Goal: Answer question/provide support: Share knowledge or assist other users

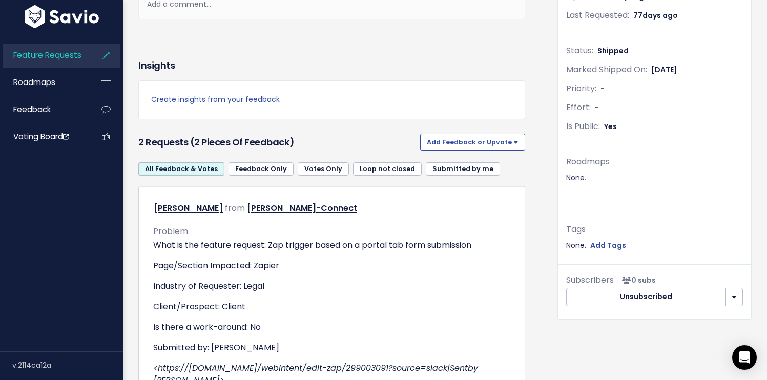
scroll to position [37, 0]
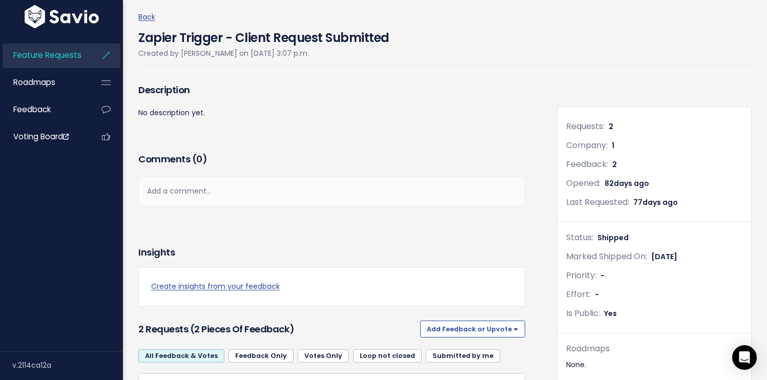
click at [392, 133] on div "Description No description yet." at bounding box center [332, 115] width 402 height 69
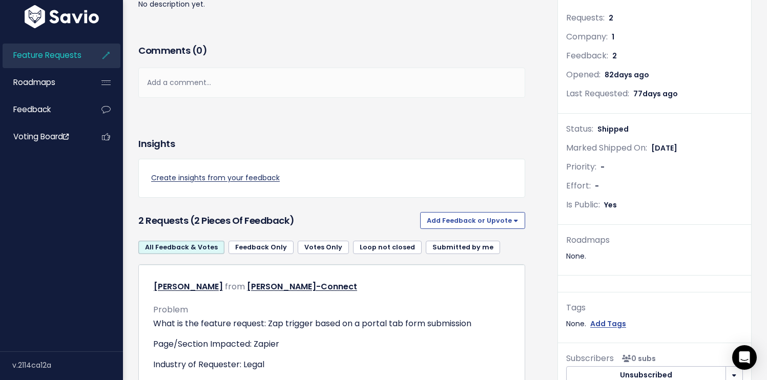
scroll to position [164, 0]
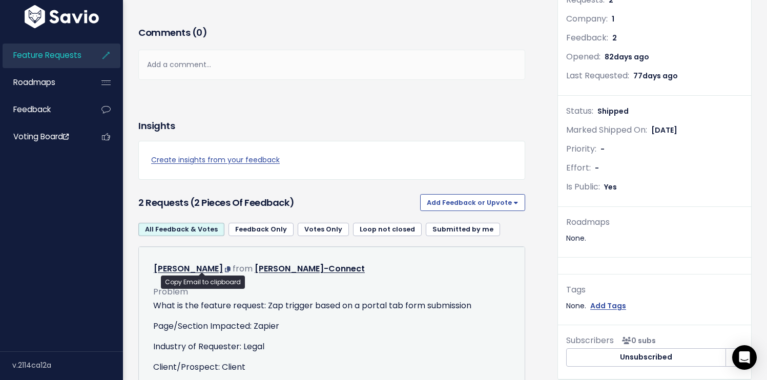
click at [225, 269] on icon at bounding box center [228, 269] width 6 height 6
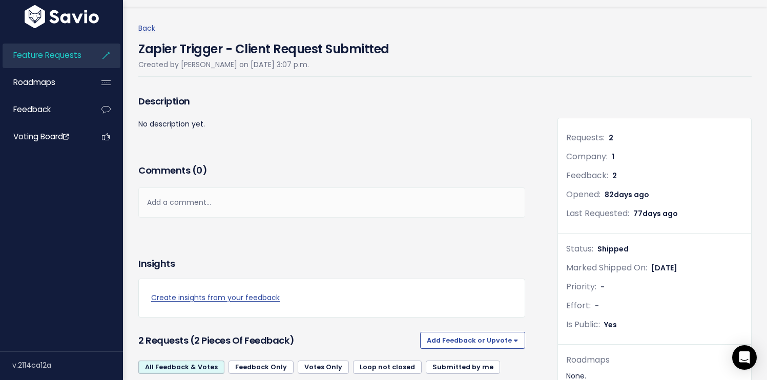
scroll to position [0, 0]
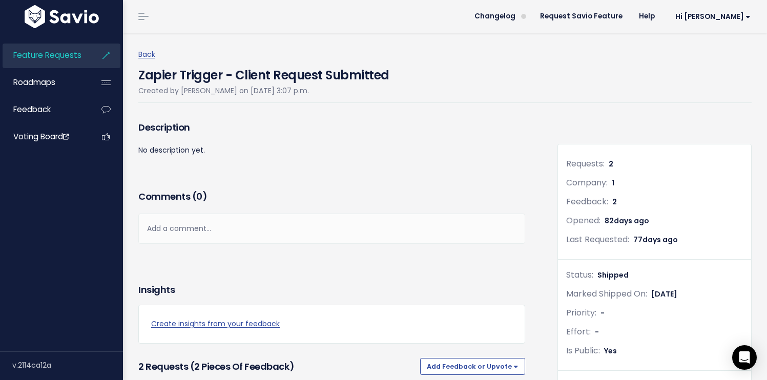
click at [354, 169] on div "Description No description yet." at bounding box center [332, 152] width 402 height 69
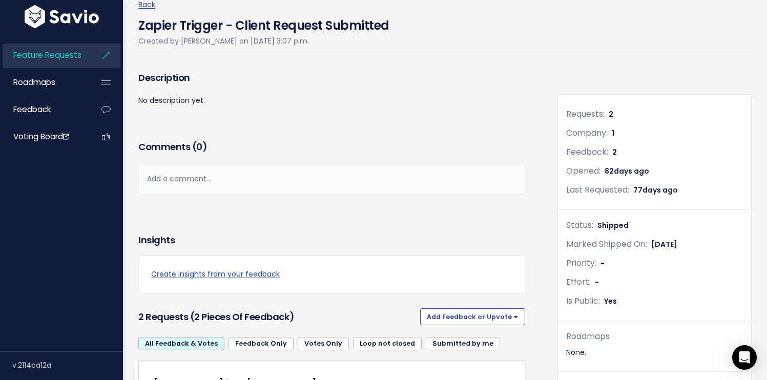
scroll to position [197, 0]
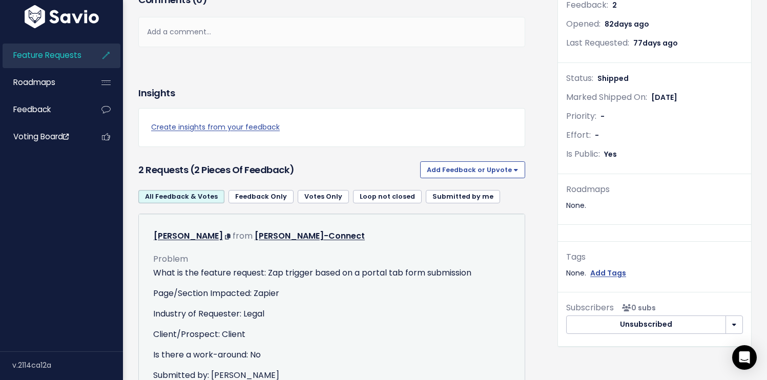
click at [225, 232] on span at bounding box center [229, 236] width 8 height 12
click at [225, 238] on icon at bounding box center [228, 237] width 6 height 6
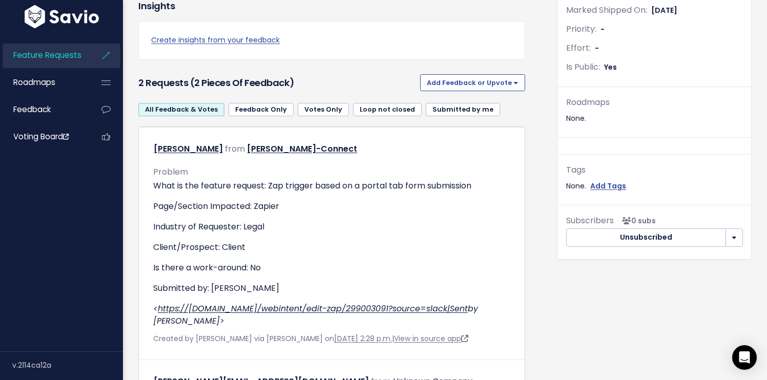
scroll to position [406, 0]
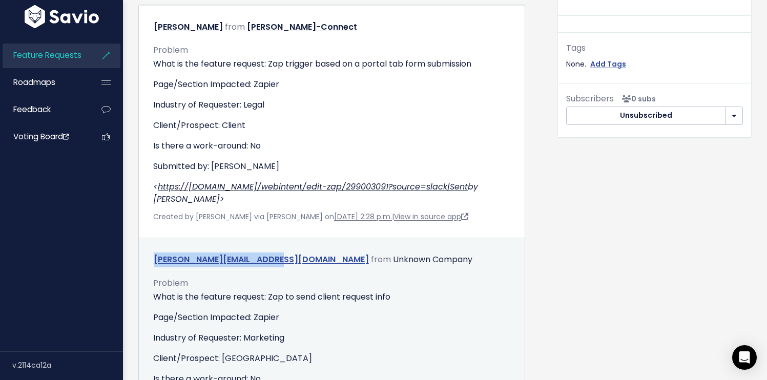
drag, startPoint x: 265, startPoint y: 248, endPoint x: 171, endPoint y: 249, distance: 93.7
click at [145, 252] on div "troy@springdigital.agency from Unknown Company" at bounding box center [331, 259] width 372 height 15
copy link "troy@springdigital.agency"
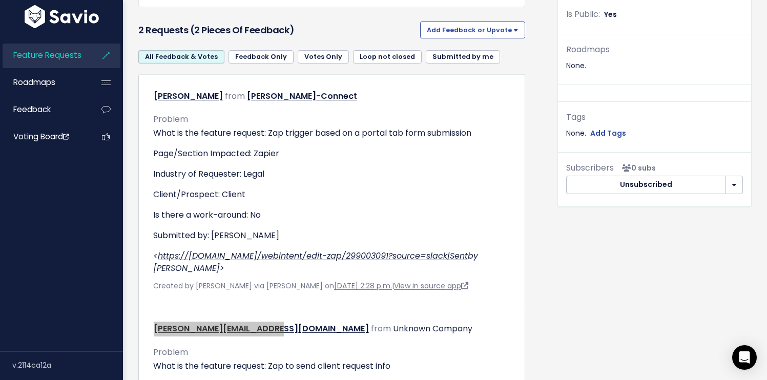
scroll to position [0, 0]
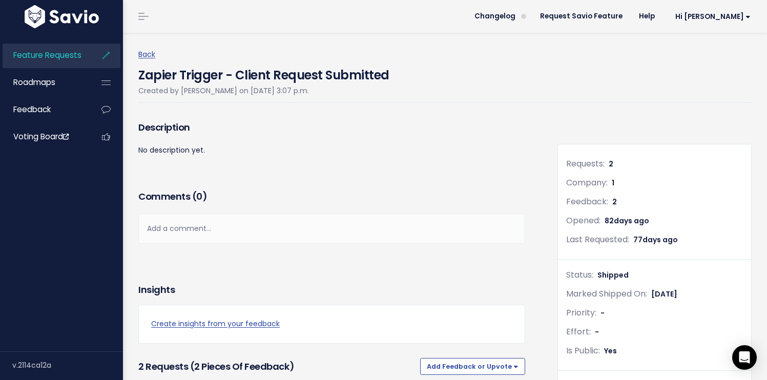
click at [181, 76] on h4 "Zapier Trigger - Client Request Submitted" at bounding box center [263, 73] width 251 height 24
click at [104, 55] on icon at bounding box center [106, 56] width 18 height 24
click at [106, 55] on icon at bounding box center [106, 56] width 18 height 24
click at [54, 59] on span "Feature Requests" at bounding box center [47, 55] width 68 height 11
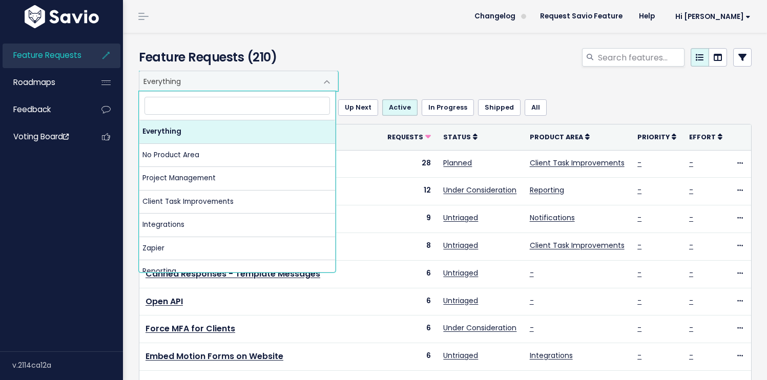
click at [195, 74] on span "Everything" at bounding box center [228, 80] width 178 height 19
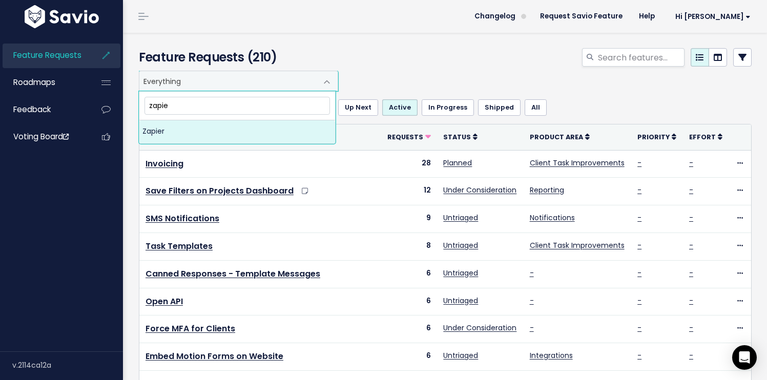
type input "zapier"
select select "MAIN:ZAPIER"
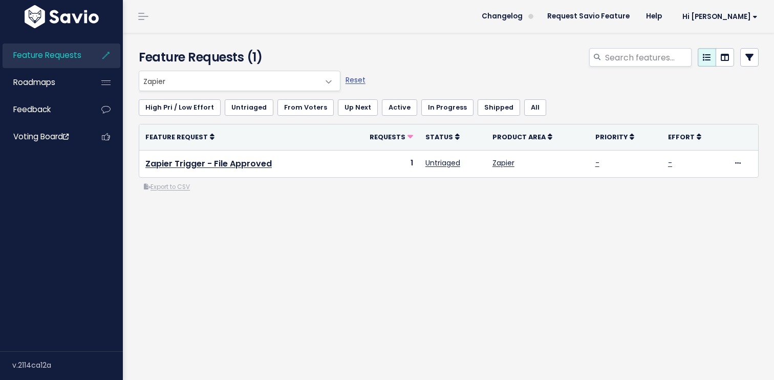
click at [262, 231] on div "Everything No Product Area Project Management Client Task Improvements Integrat…" at bounding box center [449, 173] width 636 height 204
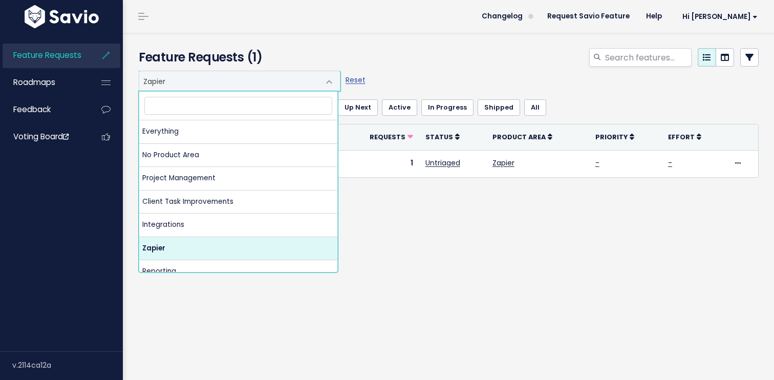
click at [271, 78] on span "Zapier" at bounding box center [229, 80] width 180 height 19
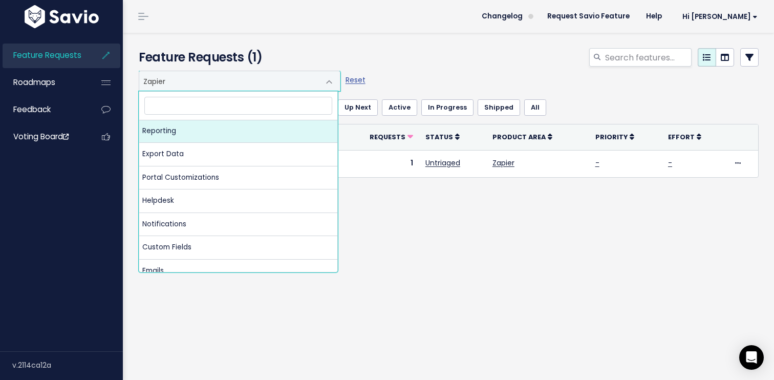
scroll to position [102, 0]
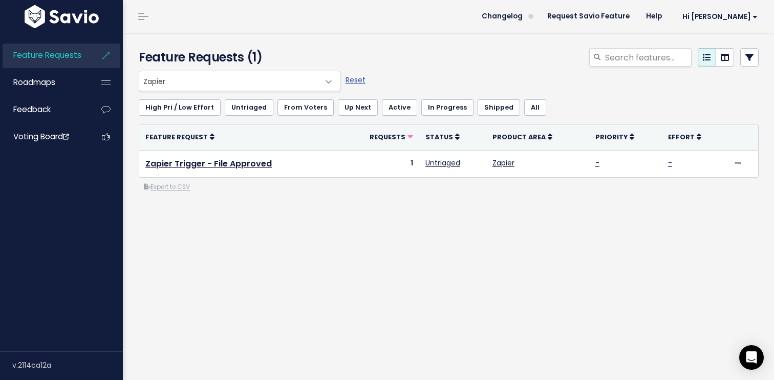
click at [376, 246] on div "Everything No Product Area Project Management Client Task Improvements Integrat…" at bounding box center [449, 173] width 636 height 204
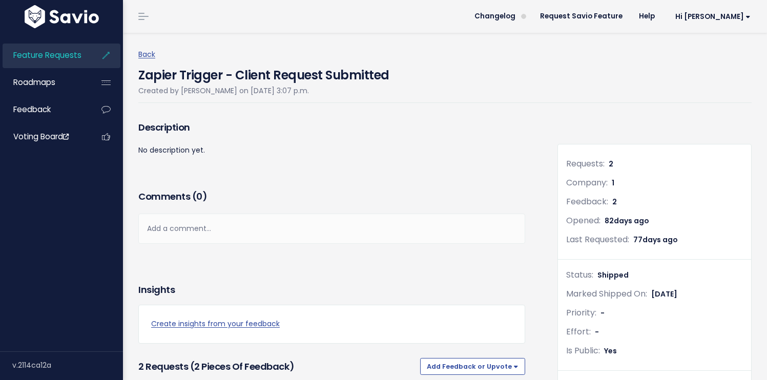
click at [230, 75] on h4 "Zapier Trigger - Client Request Submitted" at bounding box center [263, 73] width 251 height 24
click at [51, 69] on ul "Feature Requests Roadmaps Feedback Voting Board" at bounding box center [62, 97] width 118 height 106
click at [52, 80] on span "Roadmaps" at bounding box center [34, 82] width 42 height 11
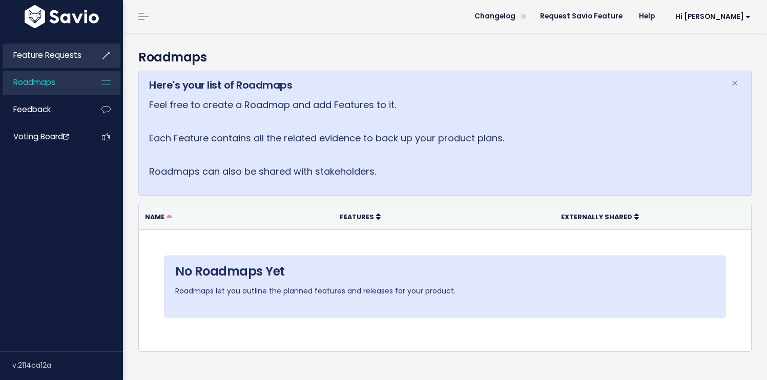
click at [61, 56] on span "Feature Requests" at bounding box center [47, 55] width 68 height 11
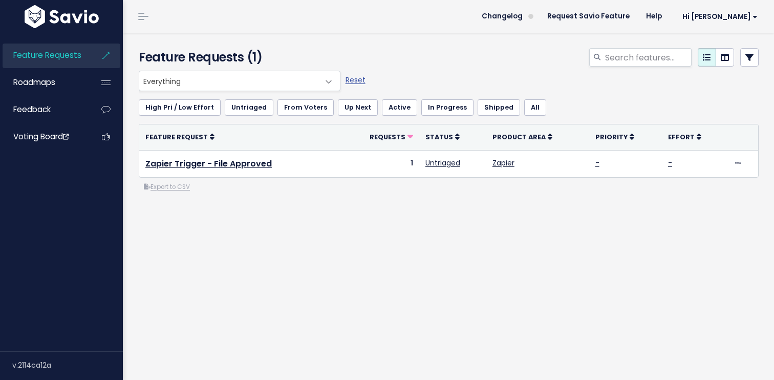
click at [276, 218] on div "Everything No Product Area Project Management Client Task Improvements Integrat…" at bounding box center [449, 173] width 636 height 204
click at [487, 54] on div at bounding box center [555, 59] width 424 height 23
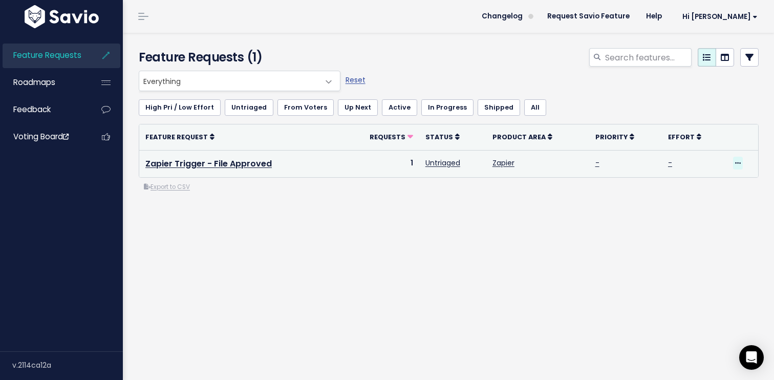
click at [733, 162] on span at bounding box center [738, 163] width 10 height 13
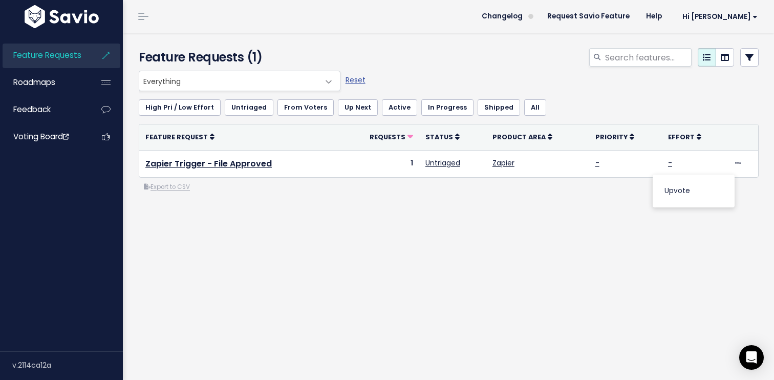
click at [477, 215] on div "Everything No Product Area Project Management Client Task Improvements Integrat…" at bounding box center [449, 173] width 636 height 204
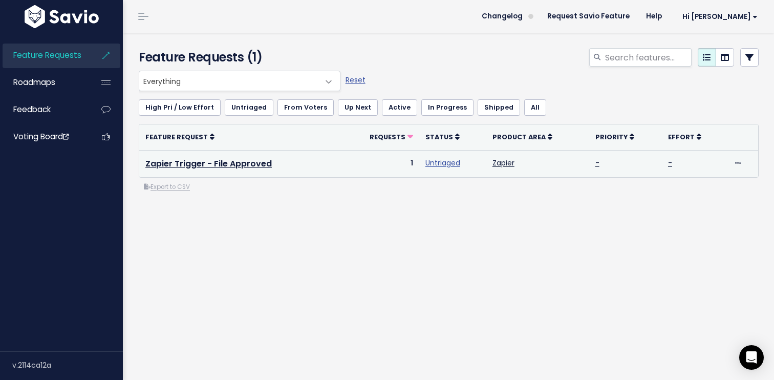
click at [440, 162] on link "Untriaged" at bounding box center [443, 163] width 35 height 10
click at [735, 161] on icon at bounding box center [738, 163] width 6 height 7
drag, startPoint x: 596, startPoint y: 217, endPoint x: 607, endPoint y: 161, distance: 57.5
click at [596, 215] on div "Everything No Product Area Project Management Client Task Improvements Integrat…" at bounding box center [449, 173] width 636 height 204
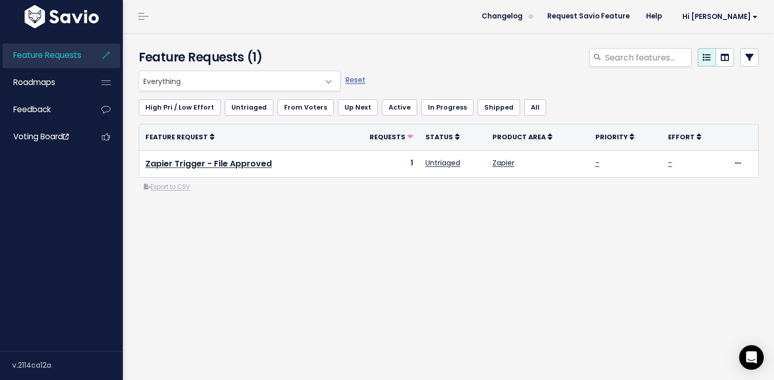
click at [234, 77] on span "Everything" at bounding box center [229, 80] width 180 height 19
drag, startPoint x: 311, startPoint y: 49, endPoint x: 321, endPoint y: 57, distance: 12.0
click at [311, 49] on h4 "Feature Requests (1)" at bounding box center [237, 57] width 197 height 18
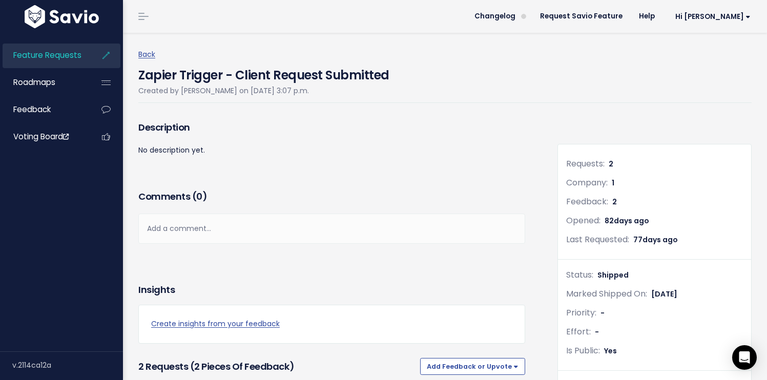
click at [412, 149] on p "No description yet." at bounding box center [331, 150] width 387 height 13
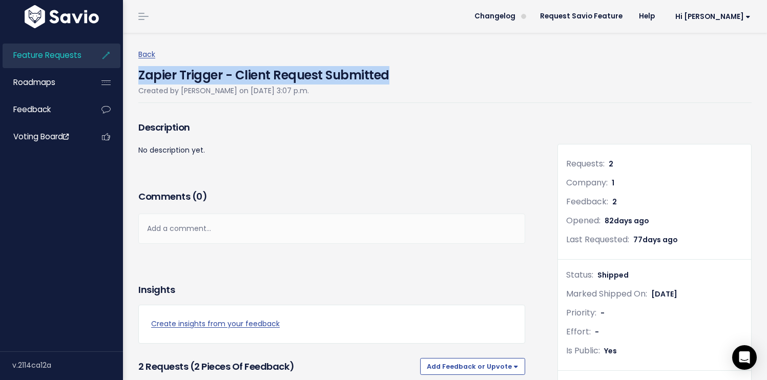
drag, startPoint x: 135, startPoint y: 73, endPoint x: 383, endPoint y: 74, distance: 247.9
copy h4 "Zapier Trigger - Client Request Submitted"
click at [32, 50] on span "Feature Requests" at bounding box center [47, 55] width 68 height 11
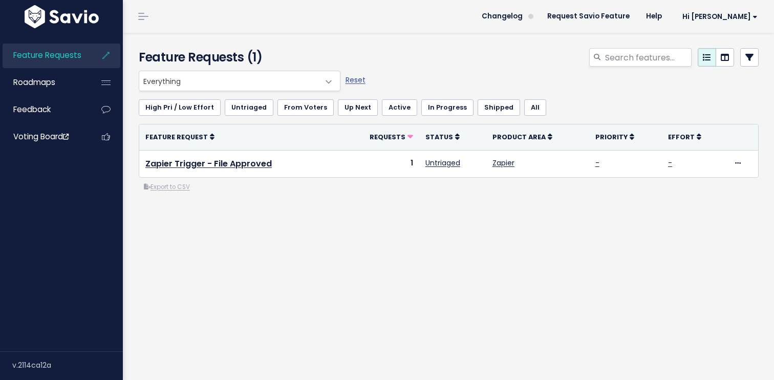
click at [332, 47] on div "Feature Requests (1)" at bounding box center [447, 52] width 648 height 38
click at [634, 58] on input "search" at bounding box center [648, 57] width 88 height 18
paste input "Zapier Trigger - Client Request Submitted"
type input "Zapier Trigger - Client Request Submitted"
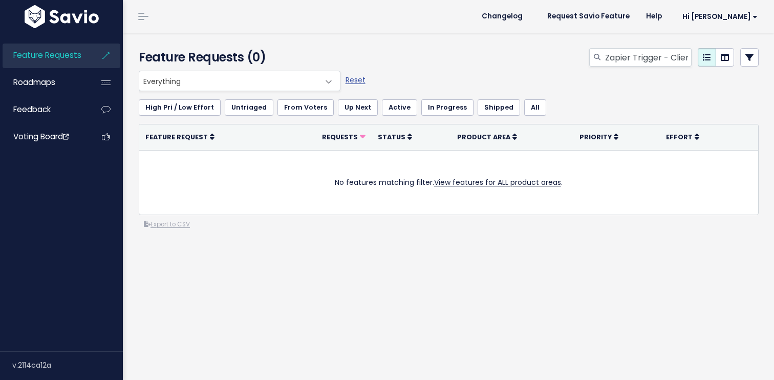
drag, startPoint x: 577, startPoint y: 256, endPoint x: 581, endPoint y: 247, distance: 9.2
click at [578, 251] on div "Everything No Product Area Project Management Client Task Improvements Integrat…" at bounding box center [449, 191] width 636 height 241
click at [245, 109] on link "Untriaged" at bounding box center [249, 107] width 49 height 16
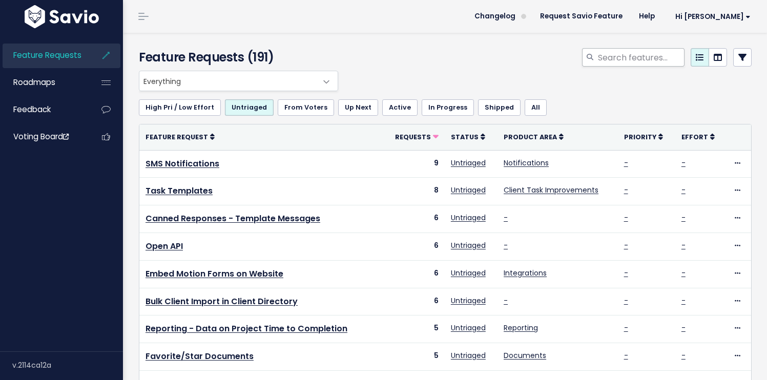
drag, startPoint x: 604, startPoint y: 46, endPoint x: 606, endPoint y: 52, distance: 6.0
click at [604, 45] on div "Feature Requests (191)" at bounding box center [443, 52] width 641 height 38
click at [607, 56] on input "search" at bounding box center [641, 57] width 88 height 18
type input "Zapier"
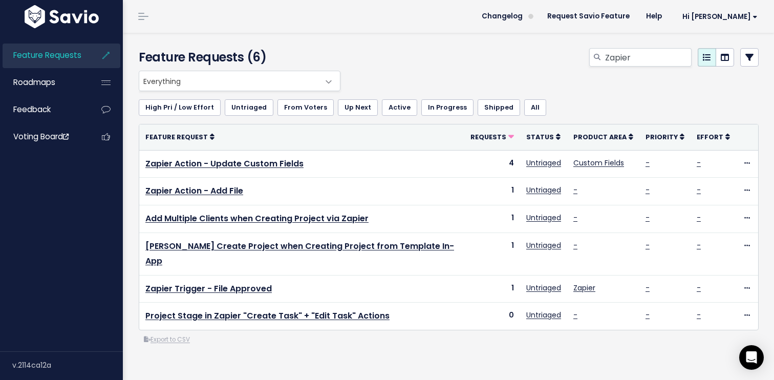
click at [353, 339] on div "Feature Requests (6) Zapier Everything No Product Area Project Management Clien…" at bounding box center [448, 206] width 651 height 347
click at [275, 342] on div "Feature Requests (6) Zapier Everything No Product Area Project Management Clien…" at bounding box center [448, 206] width 651 height 347
click at [287, 339] on div "Feature Requests (6) Zapier Everything No Product Area Project Management Clien…" at bounding box center [448, 206] width 651 height 347
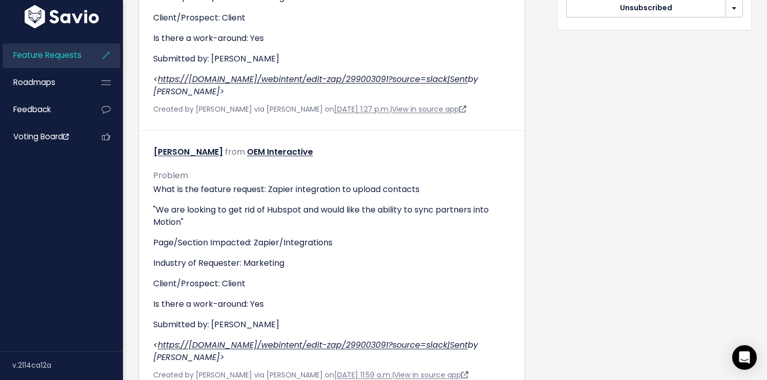
scroll to position [514, 0]
drag, startPoint x: 627, startPoint y: 125, endPoint x: 614, endPoint y: 162, distance: 39.4
click at [627, 126] on div "Requests: 2 Companies: 2 Feedback: 2 Opened: [DATE] Last Requested: [DATE] Stat…" at bounding box center [654, 7] width 209 height 804
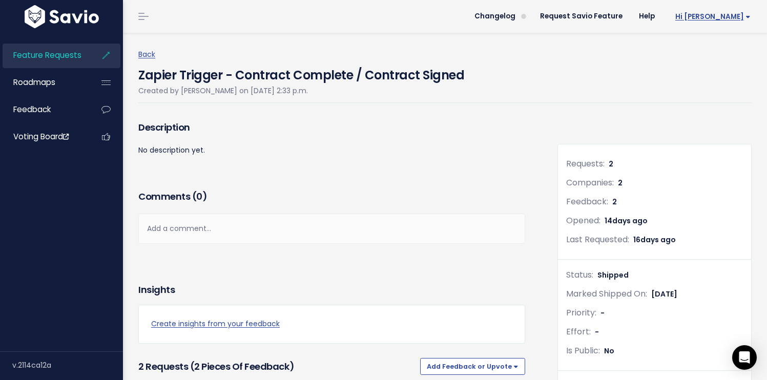
click at [722, 14] on span "Hi [PERSON_NAME]" at bounding box center [712, 17] width 75 height 8
click at [718, 44] on link "My Settings" at bounding box center [718, 47] width 74 height 20
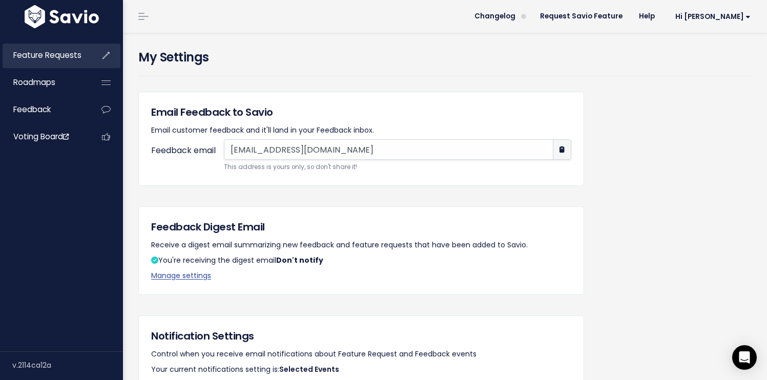
click at [81, 54] on link "Feature Requests" at bounding box center [44, 56] width 82 height 24
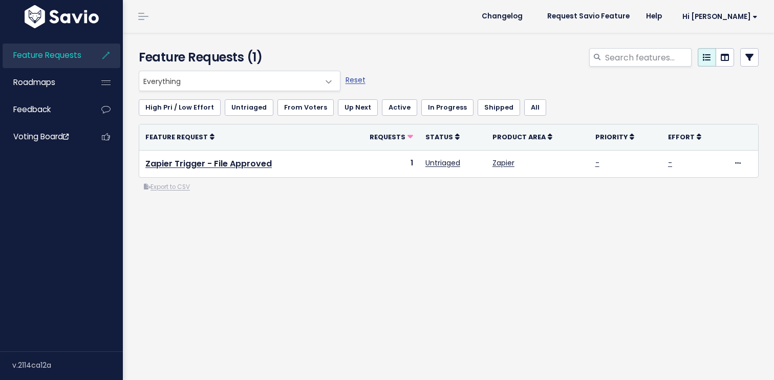
click at [297, 232] on div "Everything No Product Area Project Management Client Task Improvements Integrat…" at bounding box center [449, 173] width 636 height 204
click at [371, 291] on div "Feature Requests (1) Everything No Product Area Project Management Client Task …" at bounding box center [448, 206] width 651 height 347
click at [246, 110] on link "Untriaged" at bounding box center [249, 107] width 49 height 16
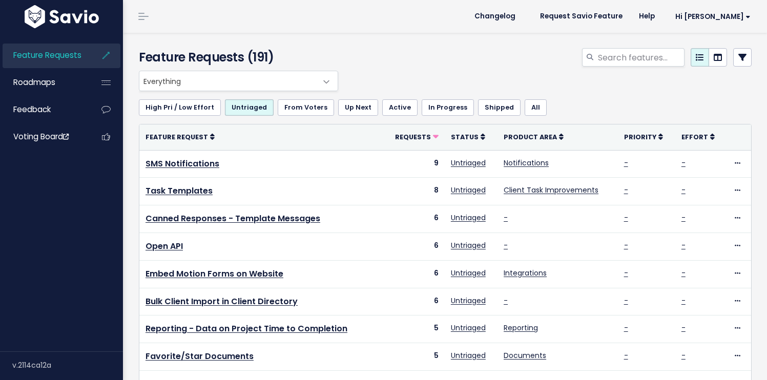
click at [461, 72] on div "Everything No Product Area Project Management Client Task Improvements Integrat…" at bounding box center [442, 81] width 613 height 20
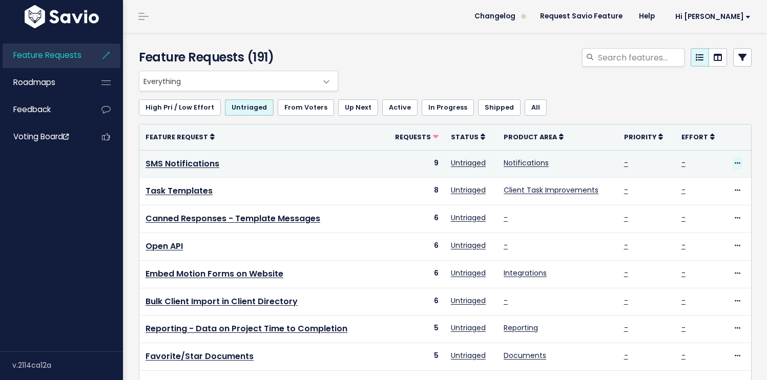
click at [734, 162] on icon at bounding box center [737, 163] width 6 height 7
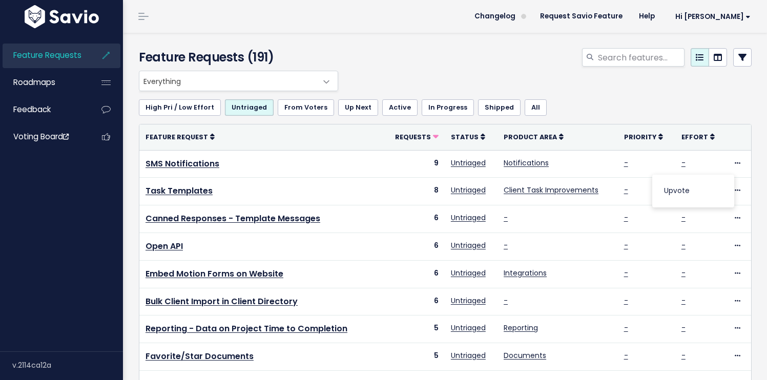
click at [735, 110] on ul "High Pri / Low Effort Untriaged From Voters Up Next Active In Progress Shipped …" at bounding box center [445, 107] width 613 height 16
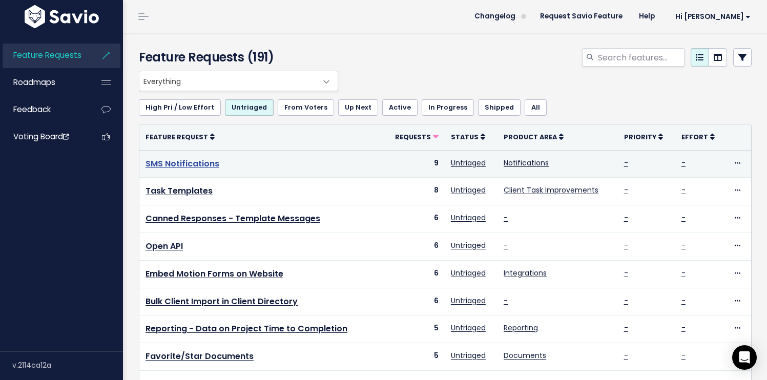
click at [160, 160] on link "SMS Notifications" at bounding box center [182, 164] width 74 height 12
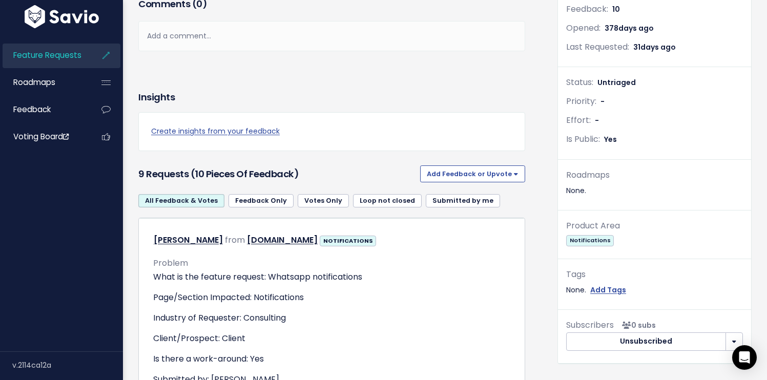
scroll to position [100, 0]
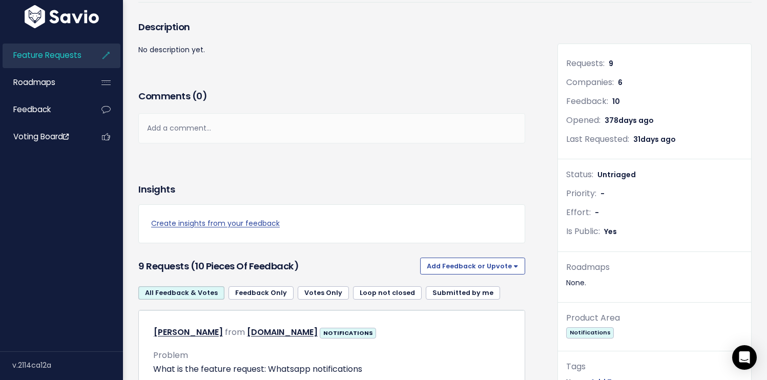
click at [571, 285] on div "None." at bounding box center [654, 283] width 177 height 13
click at [617, 281] on div "None." at bounding box center [654, 283] width 177 height 13
click at [499, 269] on button "Add Feedback or Upvote" at bounding box center [472, 266] width 105 height 16
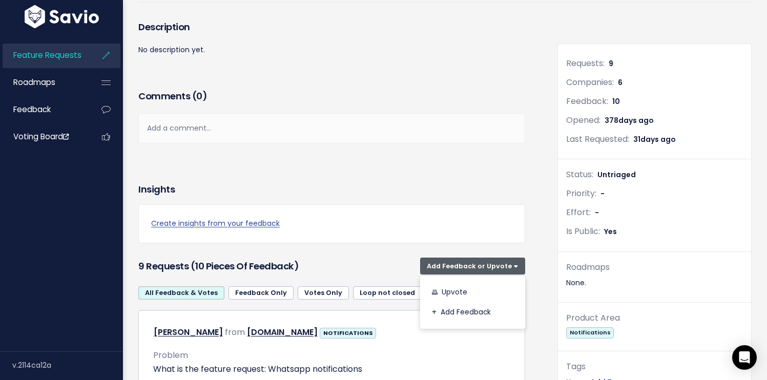
click at [502, 151] on div "Comments ( 0 ) Add a comment... | | | | Add a comment... xxxxxxxxxx These are n…" at bounding box center [332, 131] width 402 height 87
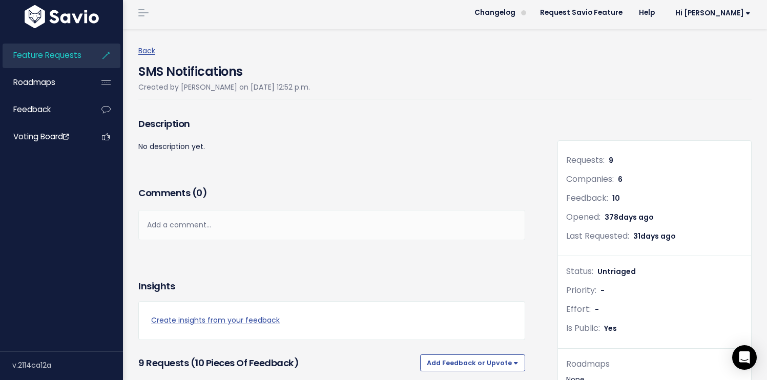
scroll to position [0, 0]
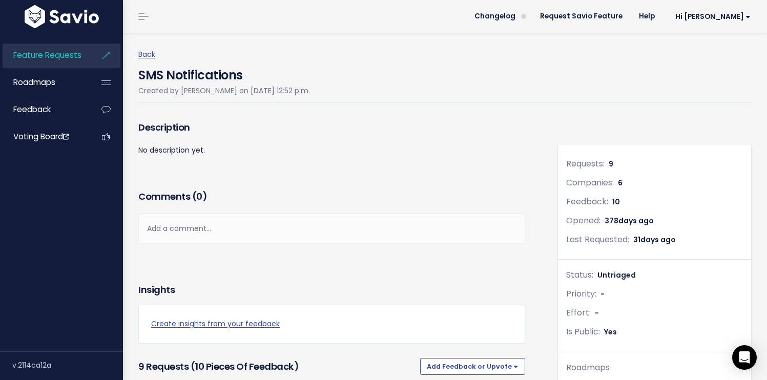
click at [90, 65] on li "Feature Requests" at bounding box center [62, 56] width 118 height 25
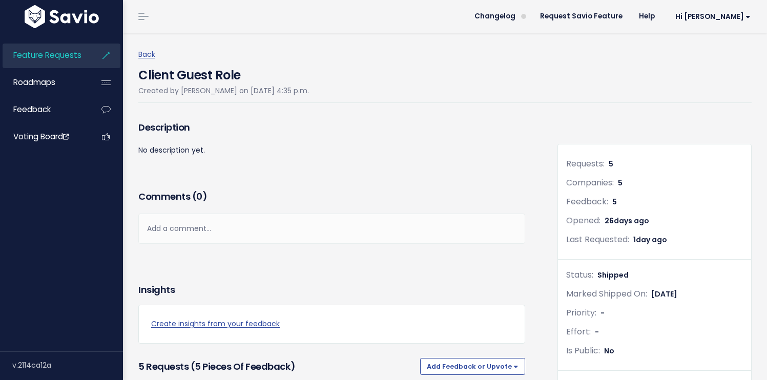
click at [344, 179] on div "Description No description yet." at bounding box center [332, 152] width 402 height 69
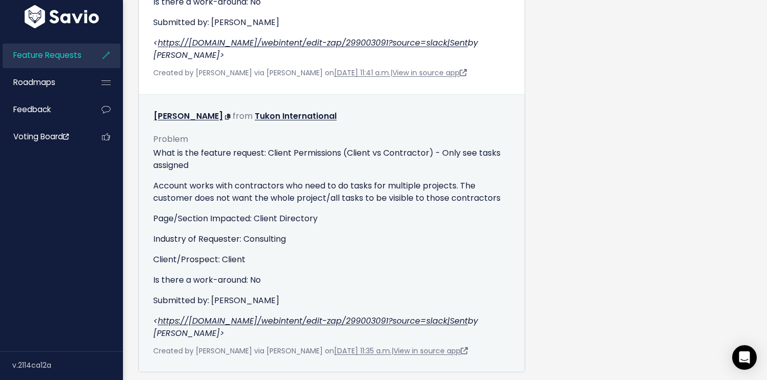
scroll to position [1218, 0]
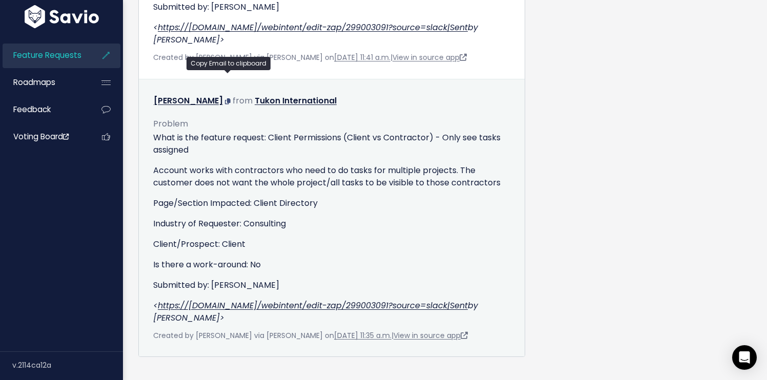
click at [226, 98] on icon at bounding box center [228, 101] width 6 height 6
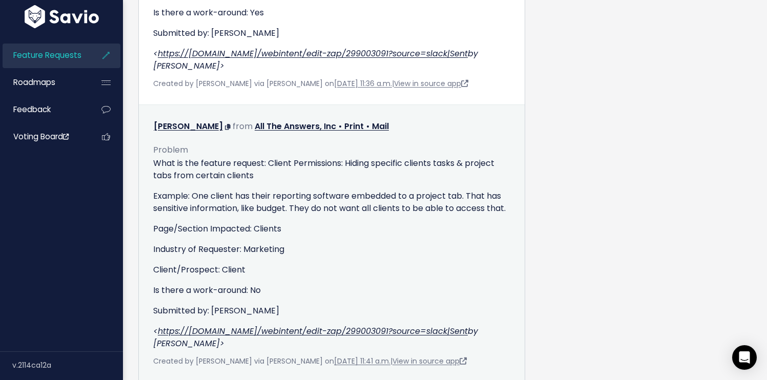
scroll to position [913, 0]
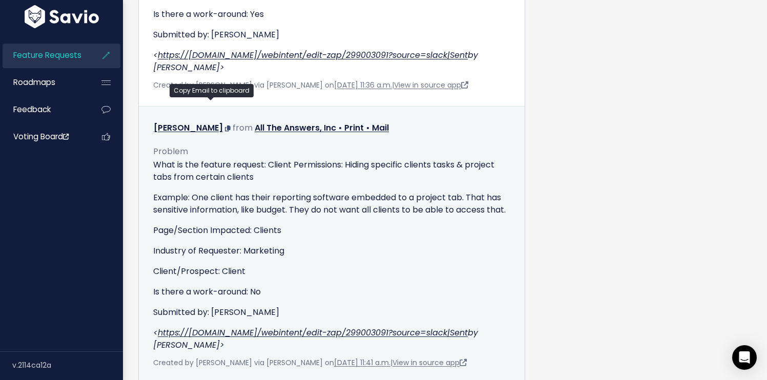
click at [225, 125] on icon at bounding box center [228, 128] width 6 height 6
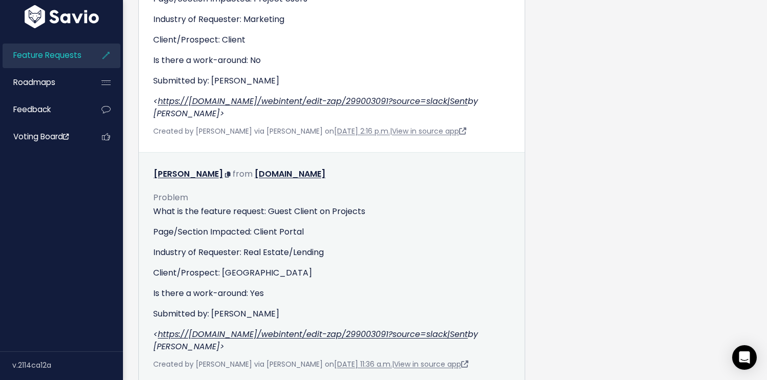
scroll to position [639, 0]
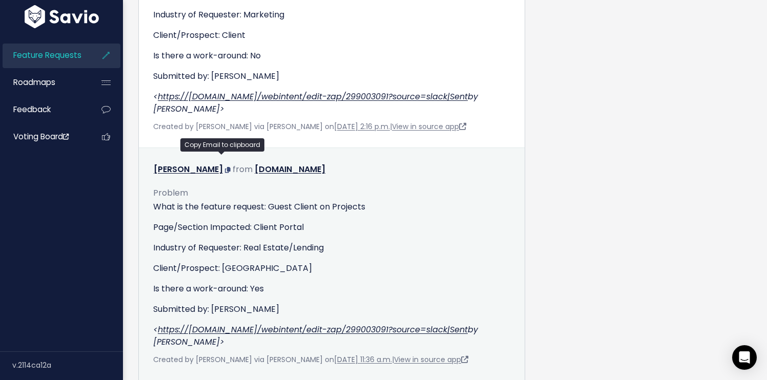
click at [225, 167] on icon at bounding box center [228, 170] width 6 height 6
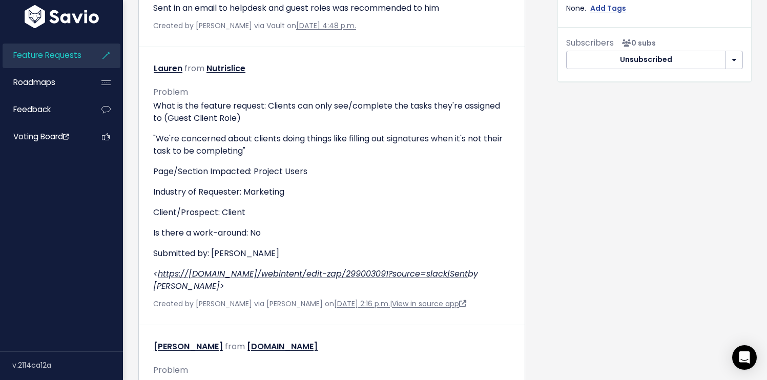
scroll to position [365, 0]
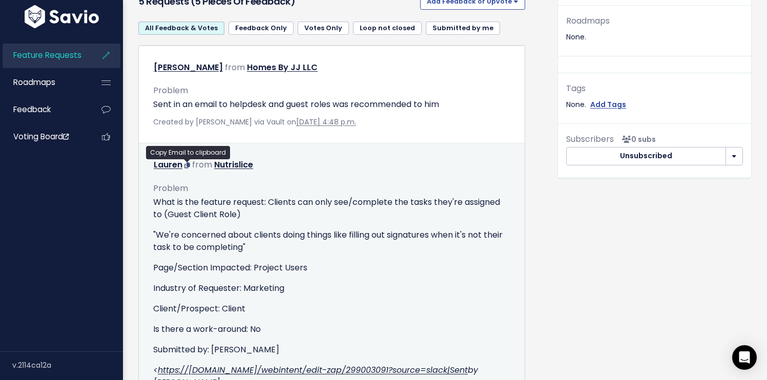
click at [186, 166] on icon at bounding box center [187, 165] width 6 height 6
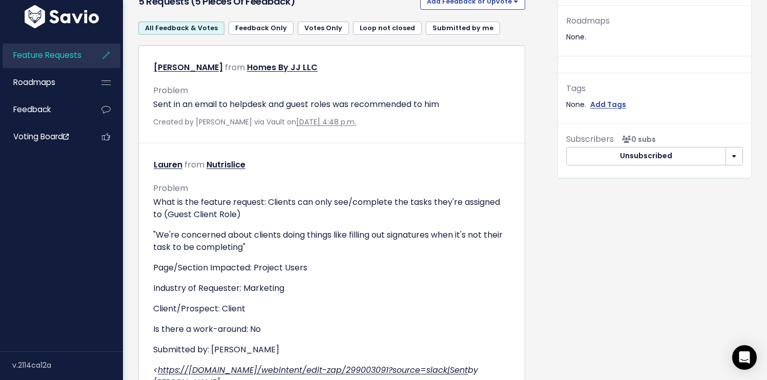
scroll to position [267, 0]
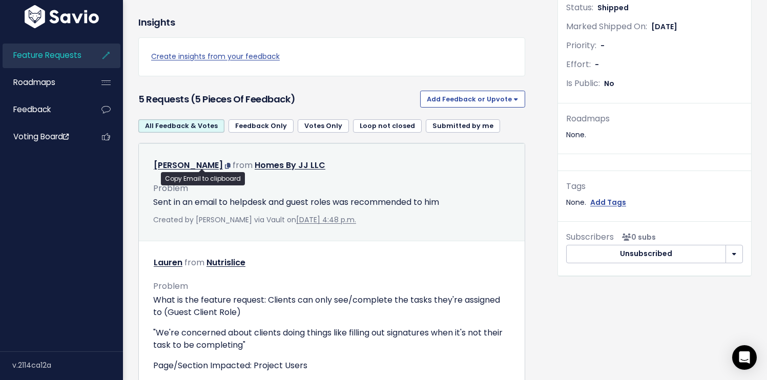
click at [225, 166] on icon at bounding box center [228, 166] width 6 height 6
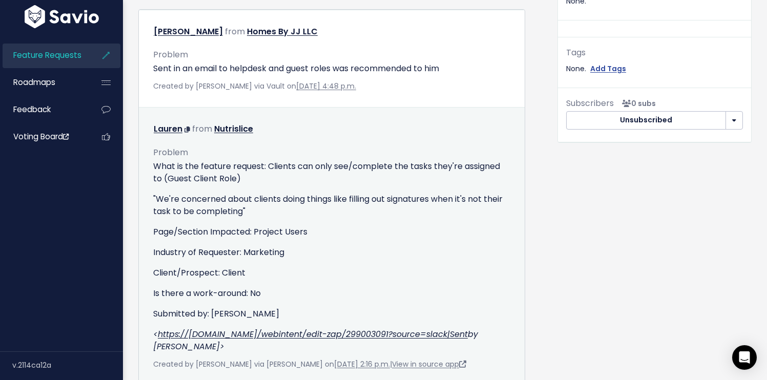
scroll to position [0, 0]
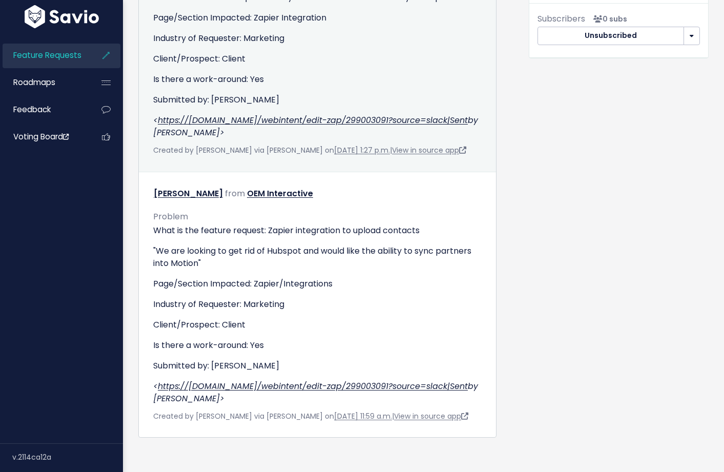
scroll to position [424, 0]
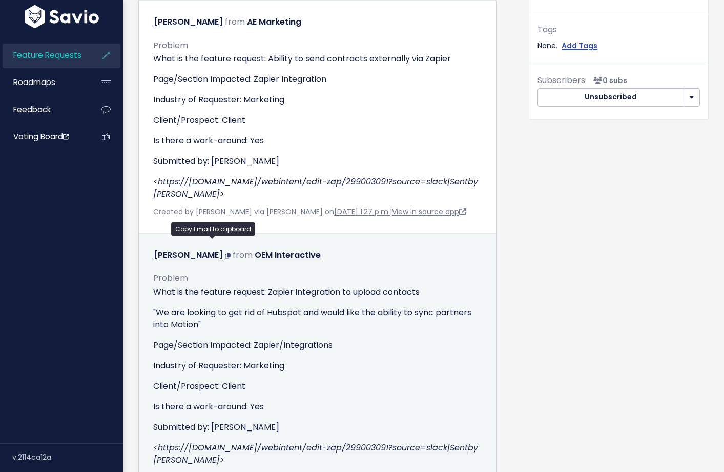
click at [225, 252] on icon at bounding box center [228, 255] width 6 height 6
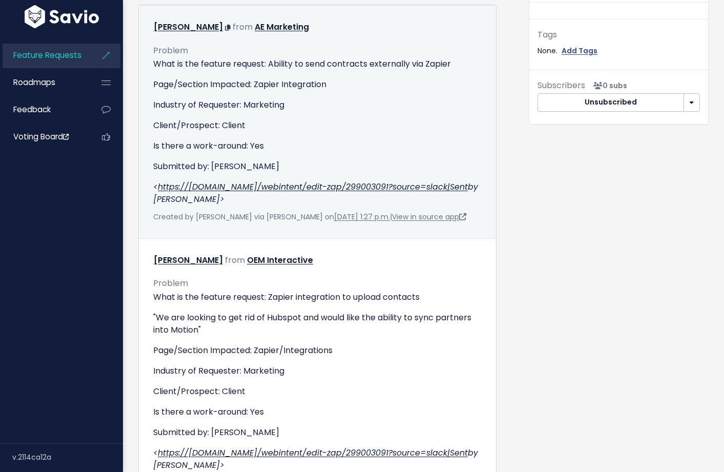
scroll to position [290, 0]
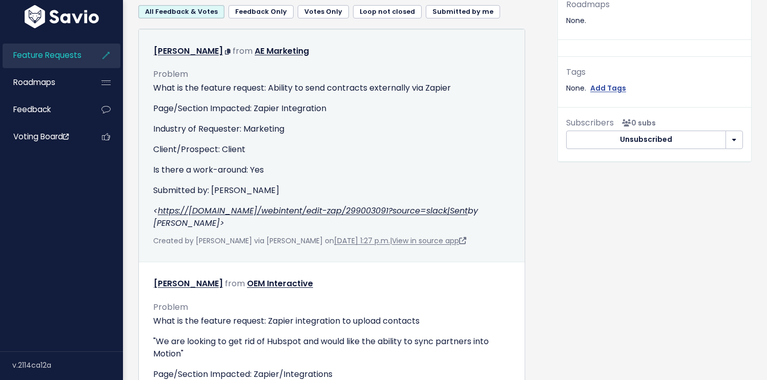
scroll to position [297, 0]
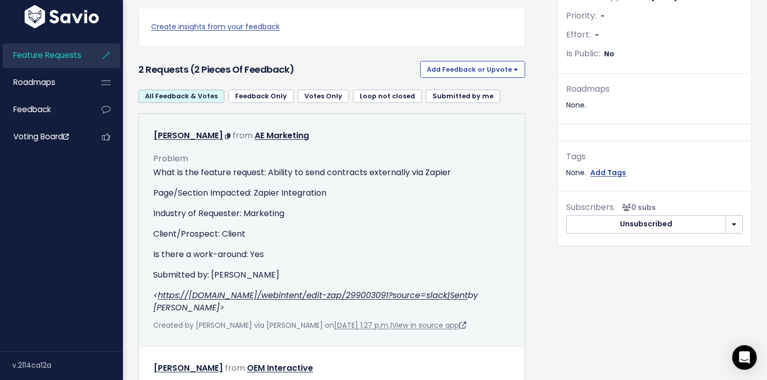
click at [225, 134] on span at bounding box center [229, 136] width 8 height 12
click at [225, 136] on span at bounding box center [229, 136] width 8 height 12
click at [225, 137] on icon at bounding box center [228, 136] width 6 height 6
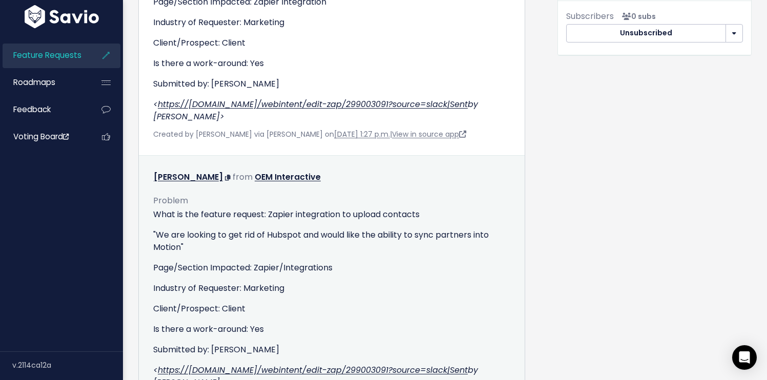
scroll to position [565, 0]
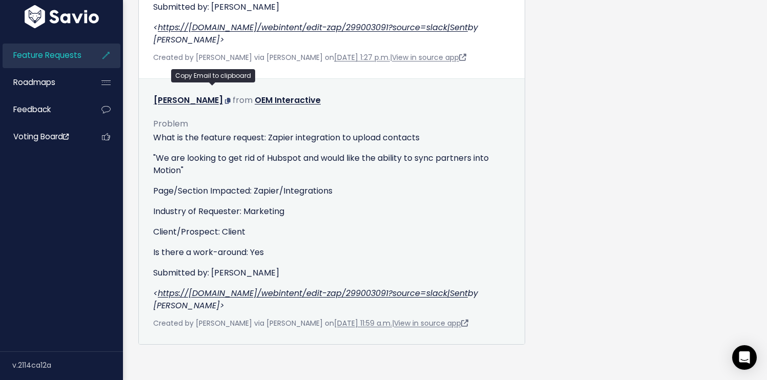
click at [225, 98] on icon at bounding box center [228, 101] width 6 height 6
